Goal: Find specific fact

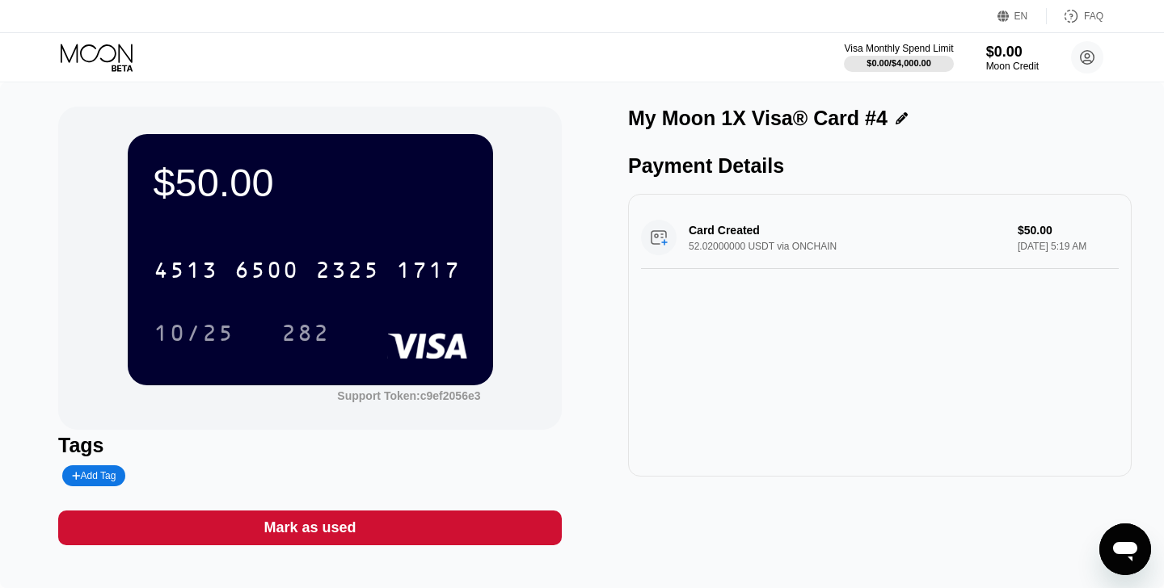
click at [697, 120] on div "My Moon 1X Visa® Card #4" at bounding box center [757, 118] width 259 height 23
click at [714, 122] on div "My Moon 1X Visa® Card #4" at bounding box center [757, 118] width 259 height 23
drag, startPoint x: 714, startPoint y: 122, endPoint x: 632, endPoint y: 120, distance: 81.6
click at [632, 120] on div "My Moon 1X Visa® Card #4" at bounding box center [757, 118] width 259 height 23
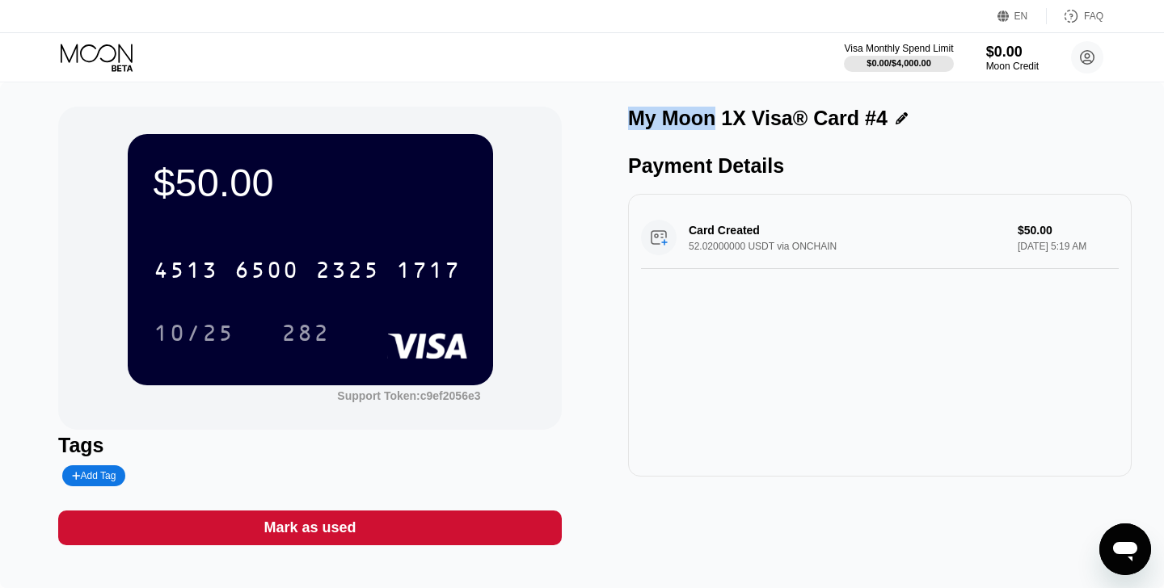
copy div "My Moon"
